Goal: Navigation & Orientation: Find specific page/section

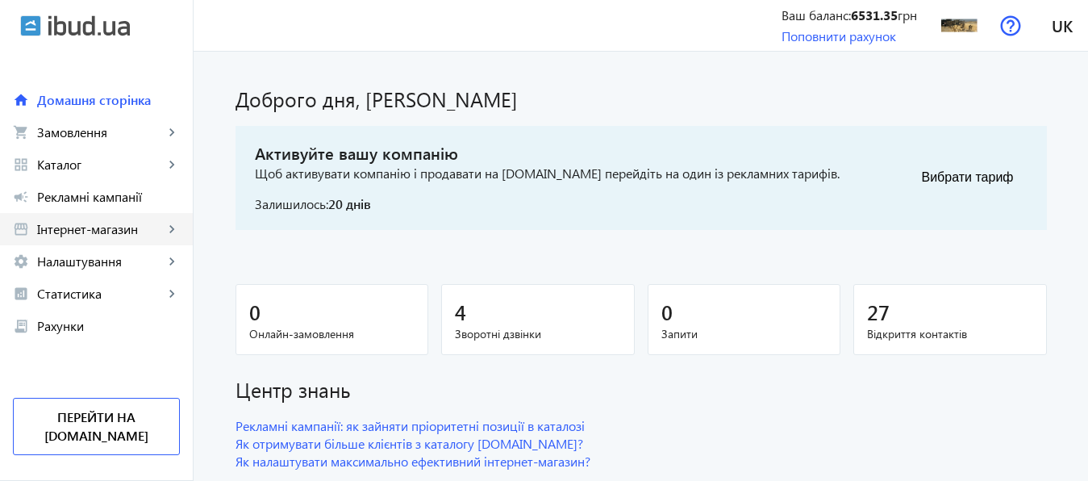
click at [100, 228] on span "Інтернет-магазин" at bounding box center [100, 229] width 127 height 16
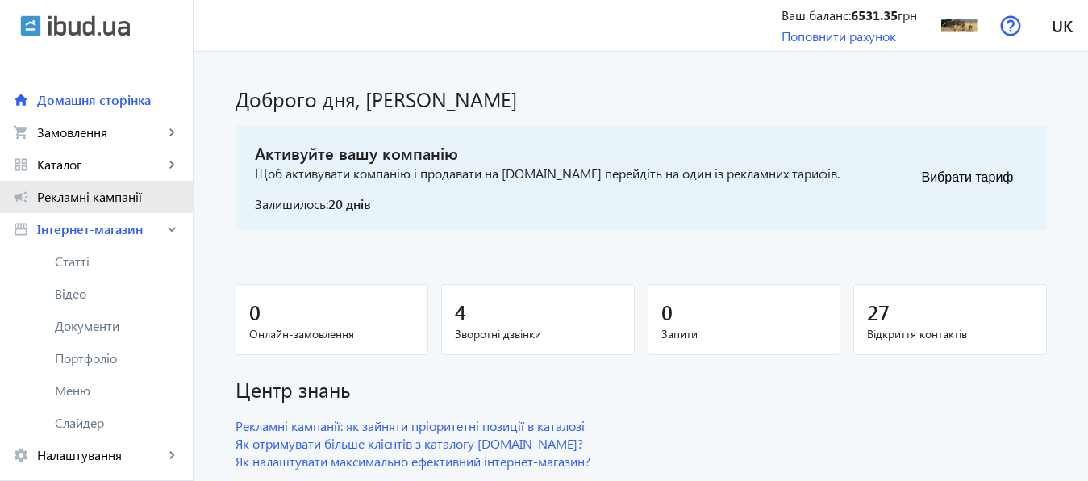
click at [94, 194] on span "Рекламні кампанії" at bounding box center [108, 197] width 143 height 16
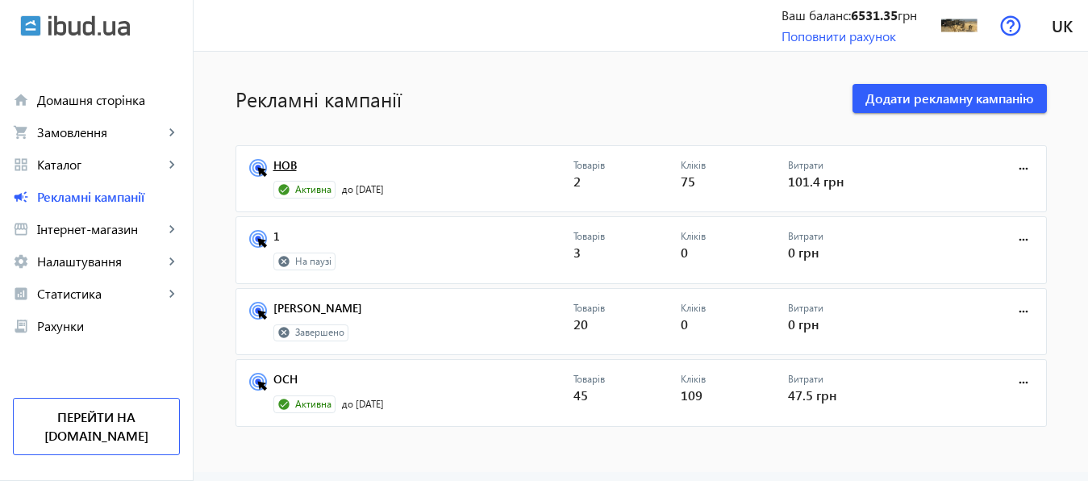
click at [279, 164] on link "НОВ" at bounding box center [423, 170] width 300 height 23
